Goal: Register for event/course

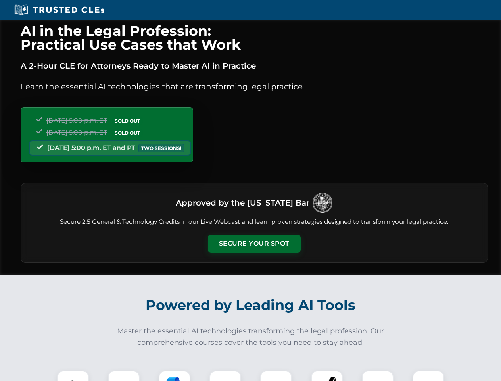
click at [254, 244] on button "Secure Your Spot" at bounding box center [254, 244] width 93 height 18
click at [73, 376] on img at bounding box center [73, 386] width 23 height 23
click at [124, 376] on div at bounding box center [124, 387] width 32 height 32
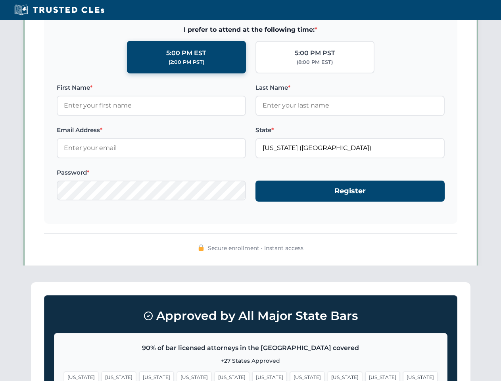
click at [366, 376] on span "[US_STATE]" at bounding box center [383, 378] width 35 height 12
